Goal: Task Accomplishment & Management: Complete application form

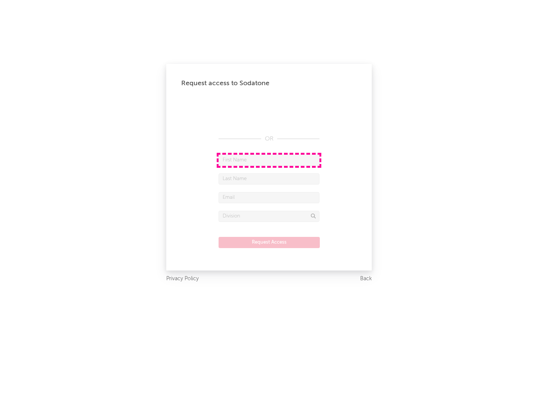
click at [269, 160] on input "text" at bounding box center [269, 160] width 101 height 11
type input "[PERSON_NAME]"
click at [269, 179] on input "text" at bounding box center [269, 178] width 101 height 11
type input "[PERSON_NAME]"
click at [269, 197] on input "text" at bounding box center [269, 197] width 101 height 11
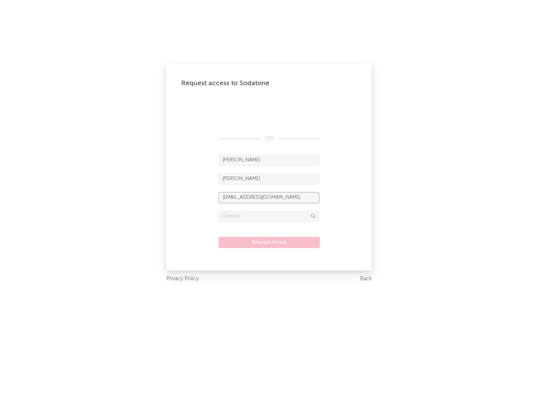
type input "[EMAIL_ADDRESS][DOMAIN_NAME]"
click at [269, 216] on input "text" at bounding box center [269, 216] width 101 height 11
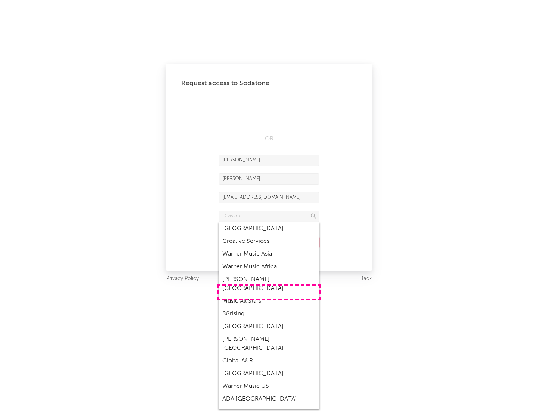
click at [269, 295] on div "Music All Stars" at bounding box center [269, 301] width 101 height 13
type input "Music All Stars"
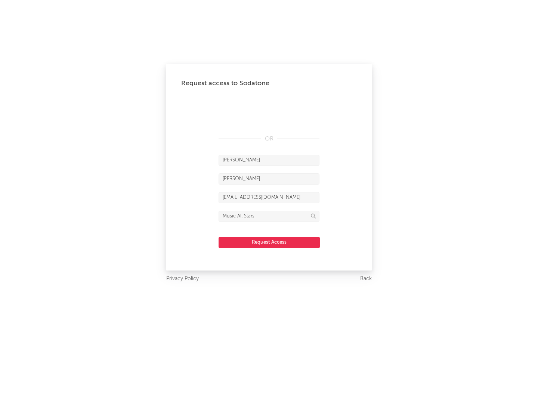
click at [269, 242] on button "Request Access" at bounding box center [269, 242] width 101 height 11
